Goal: Task Accomplishment & Management: Use online tool/utility

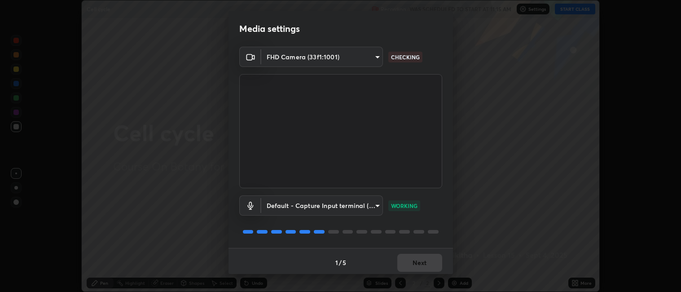
scroll to position [2, 0]
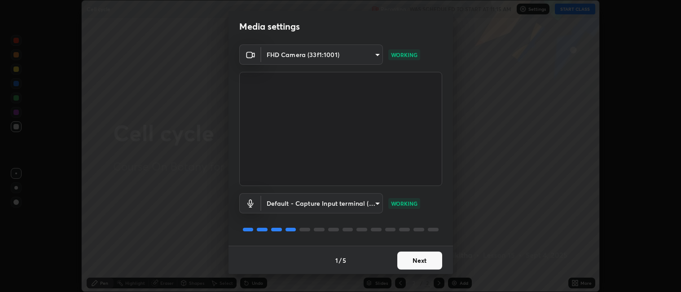
click at [414, 262] on button "Next" at bounding box center [419, 260] width 45 height 18
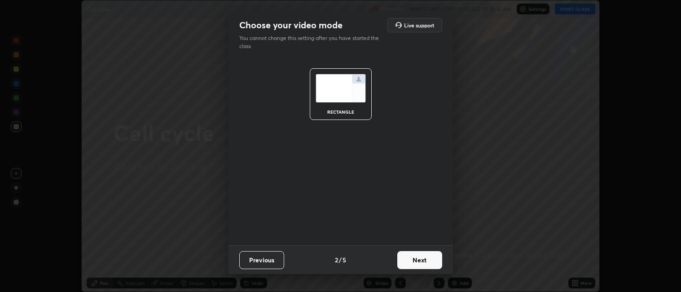
click at [423, 261] on button "Next" at bounding box center [419, 260] width 45 height 18
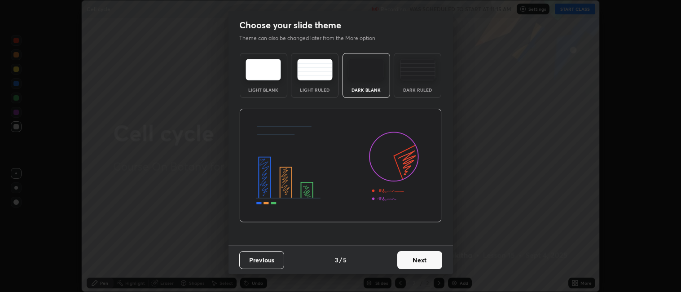
click at [431, 262] on button "Next" at bounding box center [419, 260] width 45 height 18
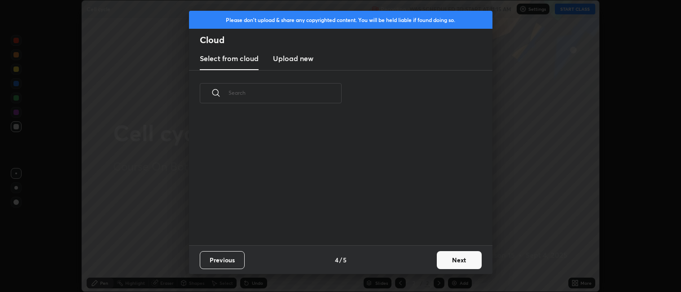
click at [441, 262] on button "Next" at bounding box center [459, 260] width 45 height 18
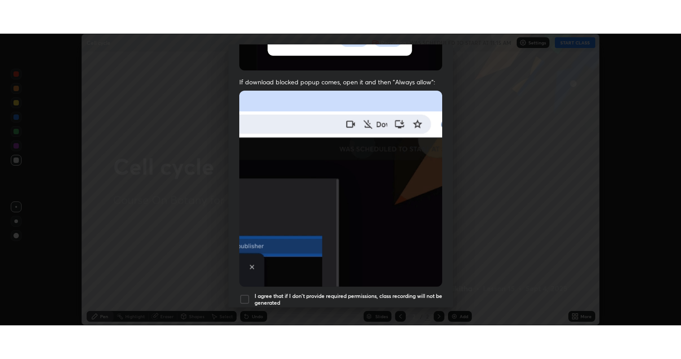
scroll to position [185, 0]
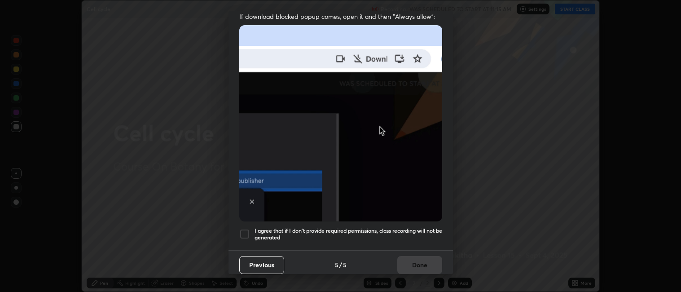
click at [246, 230] on div at bounding box center [244, 233] width 11 height 11
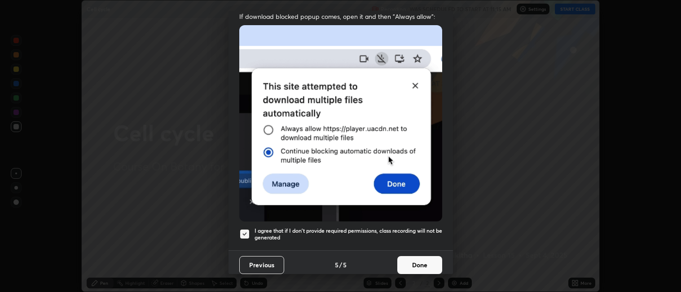
click at [423, 260] on button "Done" at bounding box center [419, 265] width 45 height 18
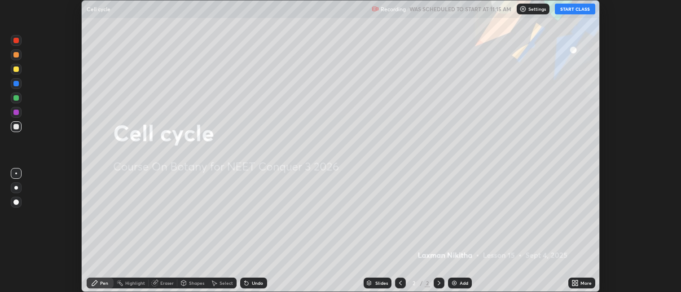
click at [565, 11] on button "START CLASS" at bounding box center [575, 9] width 40 height 11
click at [590, 284] on div "More" at bounding box center [585, 282] width 11 height 4
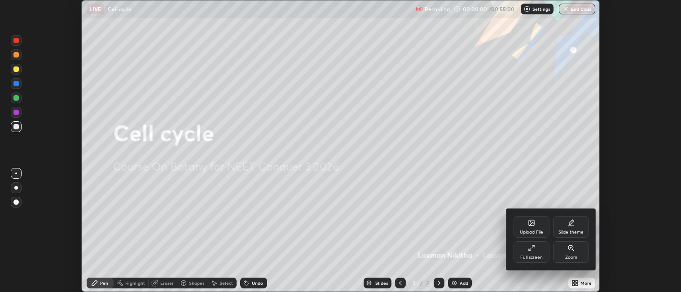
click at [533, 255] on div "Full screen" at bounding box center [531, 257] width 22 height 4
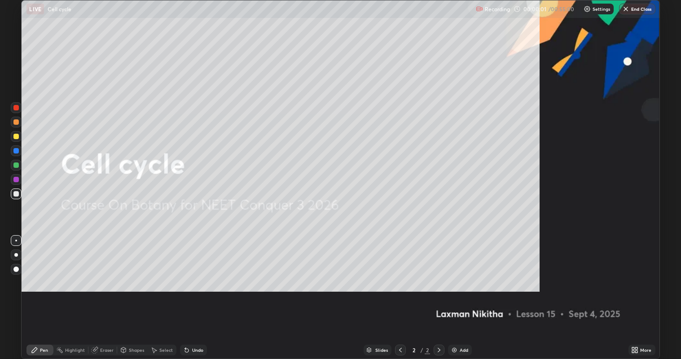
scroll to position [359, 681]
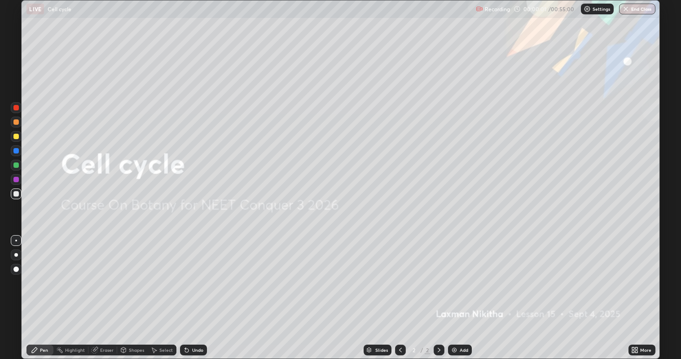
click at [461, 291] on div "Add" at bounding box center [463, 350] width 9 height 4
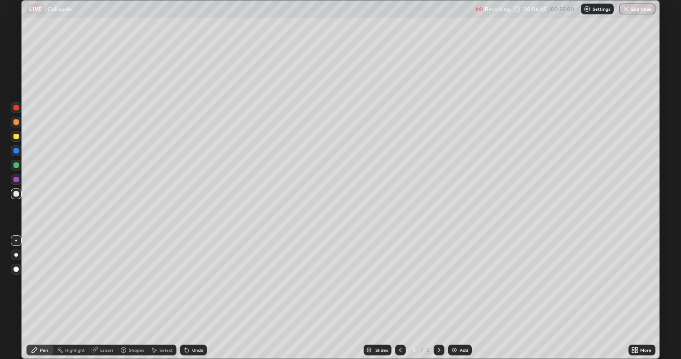
click at [45, 291] on div "Pen" at bounding box center [44, 350] width 8 height 4
click at [16, 195] on div at bounding box center [15, 193] width 5 height 5
click at [17, 137] on div at bounding box center [15, 136] width 5 height 5
click at [18, 127] on div at bounding box center [16, 122] width 11 height 11
click at [200, 291] on div "Undo" at bounding box center [193, 350] width 27 height 11
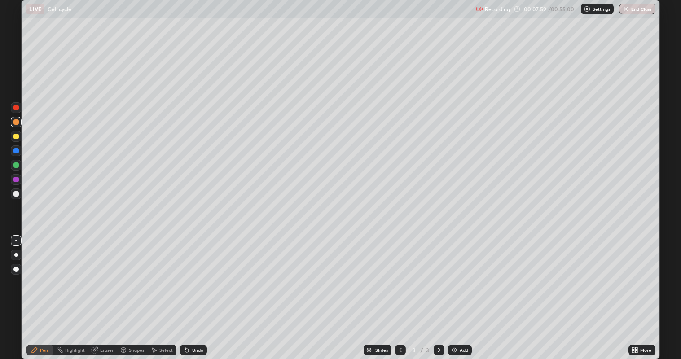
click at [16, 151] on div at bounding box center [15, 150] width 5 height 5
click at [16, 180] on div at bounding box center [15, 179] width 5 height 5
click at [15, 137] on div at bounding box center [15, 136] width 5 height 5
click at [196, 291] on div "Undo" at bounding box center [197, 350] width 11 height 4
click at [201, 291] on div "Undo" at bounding box center [193, 350] width 27 height 11
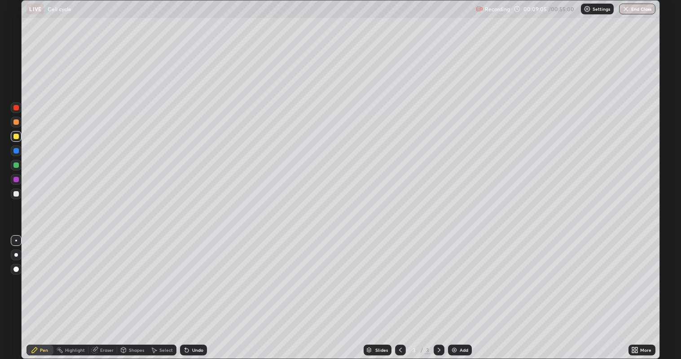
click at [201, 291] on div "Undo" at bounding box center [197, 350] width 11 height 4
click at [202, 291] on div "Undo" at bounding box center [193, 350] width 27 height 11
click at [202, 291] on div "Undo" at bounding box center [197, 350] width 11 height 4
click at [201, 291] on div "Undo" at bounding box center [193, 350] width 27 height 11
click at [15, 152] on div at bounding box center [15, 150] width 5 height 5
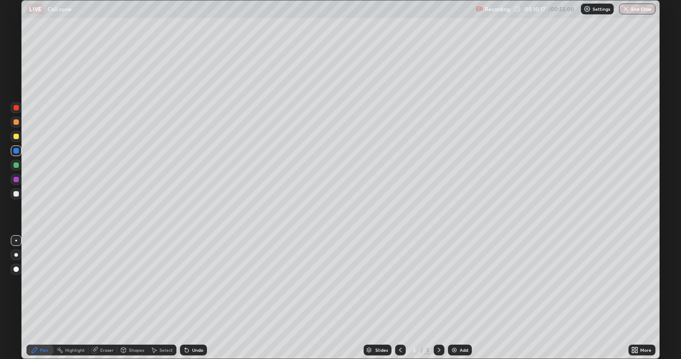
click at [16, 137] on div at bounding box center [15, 136] width 5 height 5
click at [18, 153] on div at bounding box center [16, 150] width 11 height 11
click at [15, 122] on div at bounding box center [15, 121] width 5 height 5
click at [16, 180] on div at bounding box center [15, 179] width 5 height 5
click at [14, 127] on div at bounding box center [16, 122] width 11 height 11
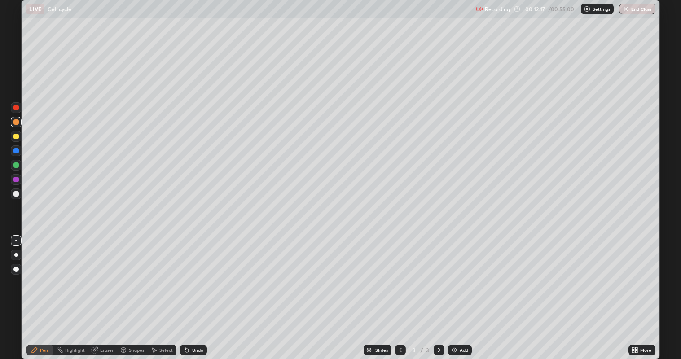
click at [16, 137] on div at bounding box center [15, 136] width 5 height 5
click at [453, 291] on img at bounding box center [453, 349] width 7 height 7
click at [18, 194] on div at bounding box center [15, 193] width 5 height 5
click at [17, 139] on div at bounding box center [15, 136] width 5 height 5
click at [17, 194] on div at bounding box center [15, 193] width 5 height 5
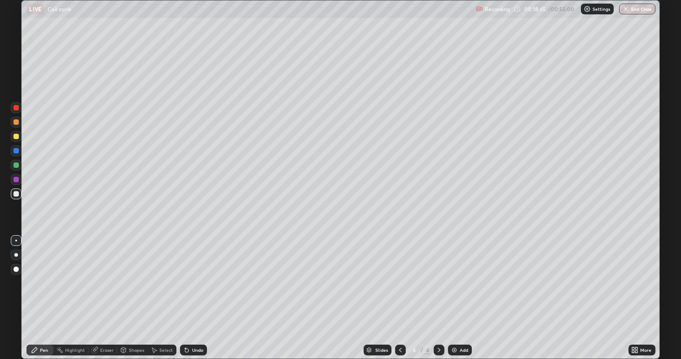
click at [15, 166] on div at bounding box center [15, 164] width 5 height 5
click at [197, 291] on div "Undo" at bounding box center [197, 350] width 11 height 4
click at [18, 196] on div at bounding box center [16, 193] width 11 height 11
click at [16, 137] on div at bounding box center [15, 136] width 5 height 5
click at [16, 180] on div at bounding box center [15, 179] width 5 height 5
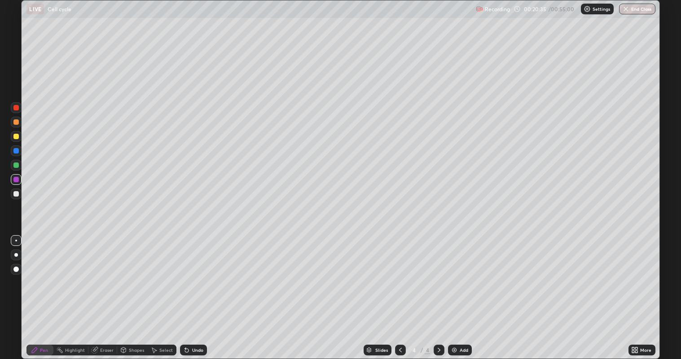
click at [17, 196] on div at bounding box center [15, 193] width 5 height 5
click at [16, 137] on div at bounding box center [15, 136] width 5 height 5
click at [17, 170] on div at bounding box center [16, 165] width 11 height 11
click at [14, 180] on div at bounding box center [15, 179] width 5 height 5
click at [17, 166] on div at bounding box center [15, 164] width 5 height 5
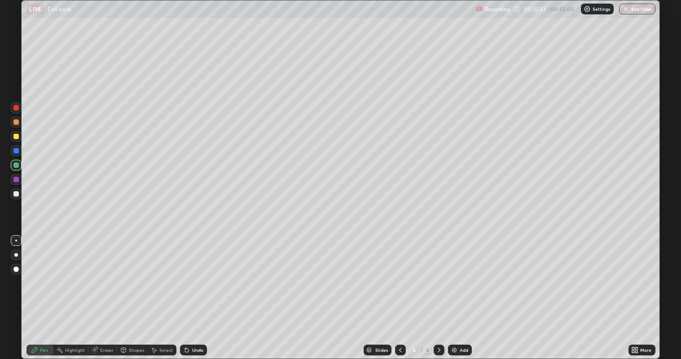
click at [14, 182] on div at bounding box center [15, 179] width 5 height 5
click at [204, 291] on div "Undo" at bounding box center [193, 350] width 27 height 11
click at [16, 122] on div at bounding box center [15, 121] width 5 height 5
click at [14, 196] on div at bounding box center [15, 193] width 5 height 5
click at [201, 291] on div "Undo" at bounding box center [197, 350] width 11 height 4
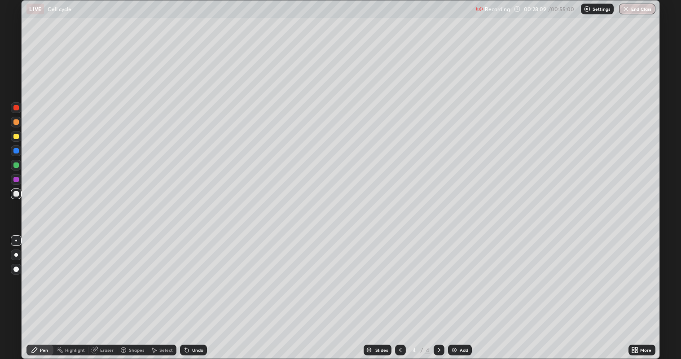
click at [462, 291] on div "Add" at bounding box center [463, 350] width 9 height 4
click at [199, 291] on div "Undo" at bounding box center [197, 350] width 11 height 4
click at [111, 291] on div "Eraser" at bounding box center [106, 350] width 13 height 4
click at [38, 291] on icon at bounding box center [34, 349] width 7 height 7
click at [17, 153] on div at bounding box center [15, 150] width 5 height 5
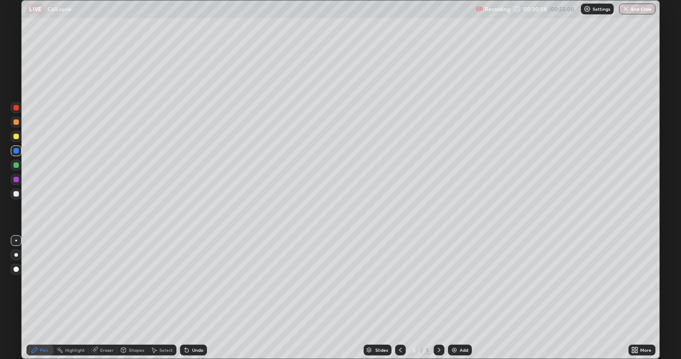
click at [16, 178] on div at bounding box center [15, 179] width 5 height 5
click at [17, 108] on div at bounding box center [15, 107] width 5 height 5
click at [18, 139] on div at bounding box center [16, 136] width 11 height 11
click at [17, 194] on div at bounding box center [15, 193] width 5 height 5
click at [16, 148] on div at bounding box center [15, 150] width 5 height 5
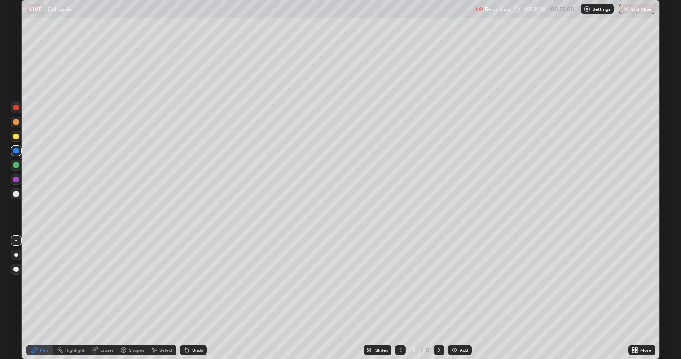
click at [16, 179] on div at bounding box center [15, 179] width 5 height 5
click at [18, 139] on div at bounding box center [16, 136] width 11 height 11
click at [16, 197] on div at bounding box center [16, 193] width 11 height 11
click at [633, 11] on button "End Class" at bounding box center [637, 9] width 35 height 11
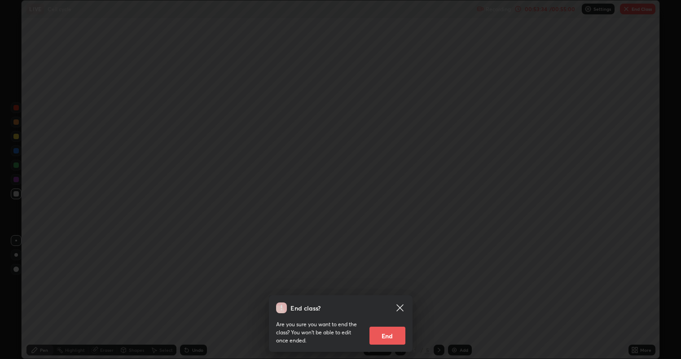
click at [390, 291] on button "End" at bounding box center [387, 336] width 36 height 18
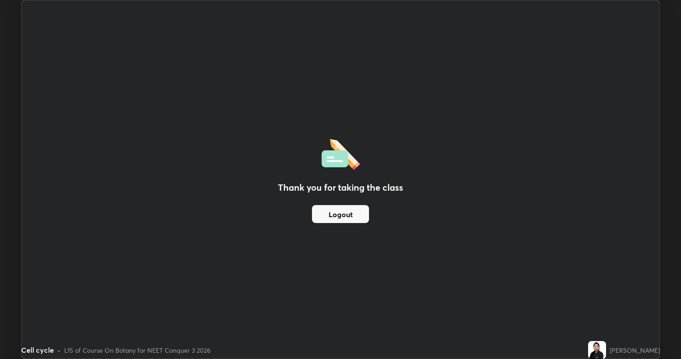
click at [355, 218] on button "Logout" at bounding box center [340, 214] width 57 height 18
click at [354, 216] on button "Logout" at bounding box center [340, 214] width 57 height 18
click at [350, 214] on button "Logout" at bounding box center [340, 214] width 57 height 18
